Goal: Information Seeking & Learning: Check status

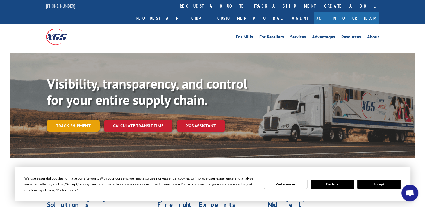
click at [85, 120] on link "Track shipment" at bounding box center [73, 126] width 53 height 12
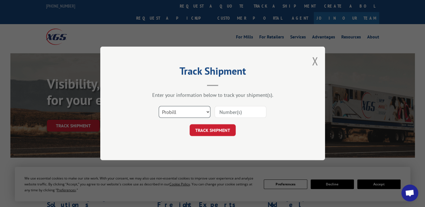
click at [180, 112] on select "Select category... Probill BOL PO" at bounding box center [185, 113] width 52 height 12
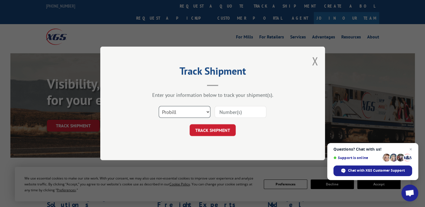
select select "bol"
click at [159, 107] on select "Select category... Probill BOL PO" at bounding box center [185, 113] width 52 height 12
click at [223, 113] on input at bounding box center [241, 113] width 52 height 12
type input "cp-028453.a"
click button "TRACK SHIPMENT" at bounding box center [213, 131] width 46 height 12
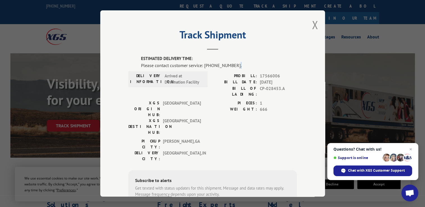
click at [232, 65] on div "Please contact customer service: [PHONE_NUMBER]." at bounding box center [219, 65] width 156 height 7
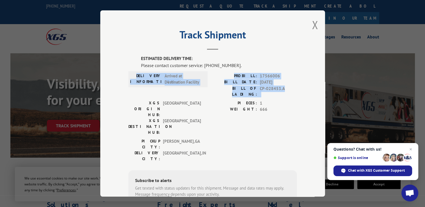
drag, startPoint x: 284, startPoint y: 87, endPoint x: 133, endPoint y: 76, distance: 151.6
click at [133, 76] on div "DELIVERY INFORMATION: Arrived at Destination Facility PROBILL: 17566006 BILL DA…" at bounding box center [212, 86] width 169 height 27
drag, startPoint x: 133, startPoint y: 76, endPoint x: 178, endPoint y: 76, distance: 45.0
copy div "DELIVERY INFORMATION: Arrived at Destination Facility PROBILL: 17566006 BILL DA…"
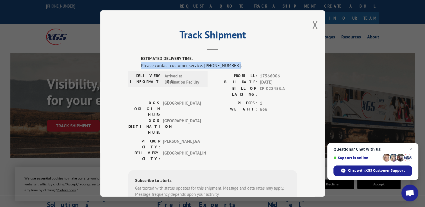
drag, startPoint x: 231, startPoint y: 66, endPoint x: 136, endPoint y: 64, distance: 94.8
click at [136, 64] on div "ESTIMATED DELIVERY TIME: Please contact customer service: [PHONE_NUMBER]. DELIV…" at bounding box center [212, 151] width 169 height 191
drag, startPoint x: 136, startPoint y: 64, endPoint x: 151, endPoint y: 66, distance: 15.3
copy div "Please contact customer service: [PHONE_NUMBER]"
